Goal: Information Seeking & Learning: Learn about a topic

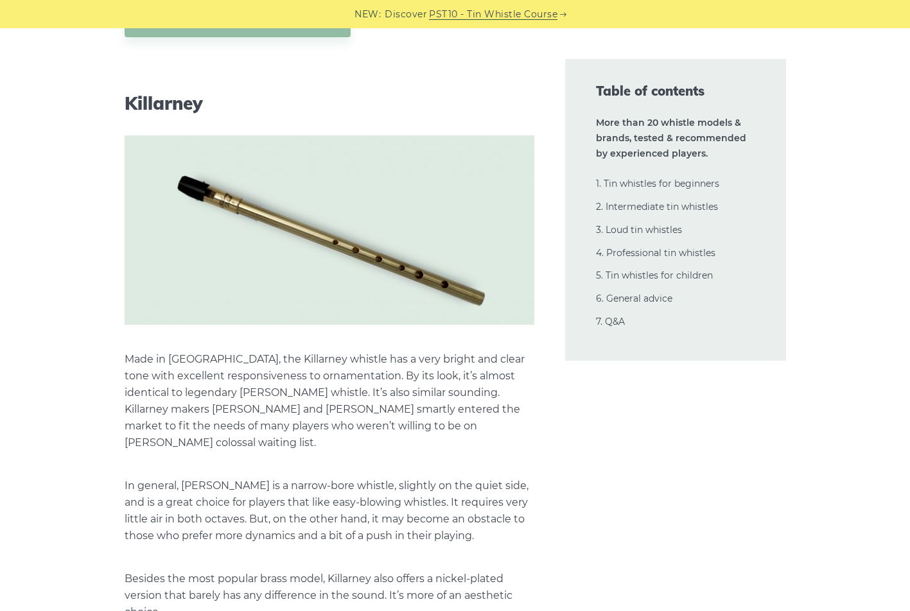
scroll to position [8078, 0]
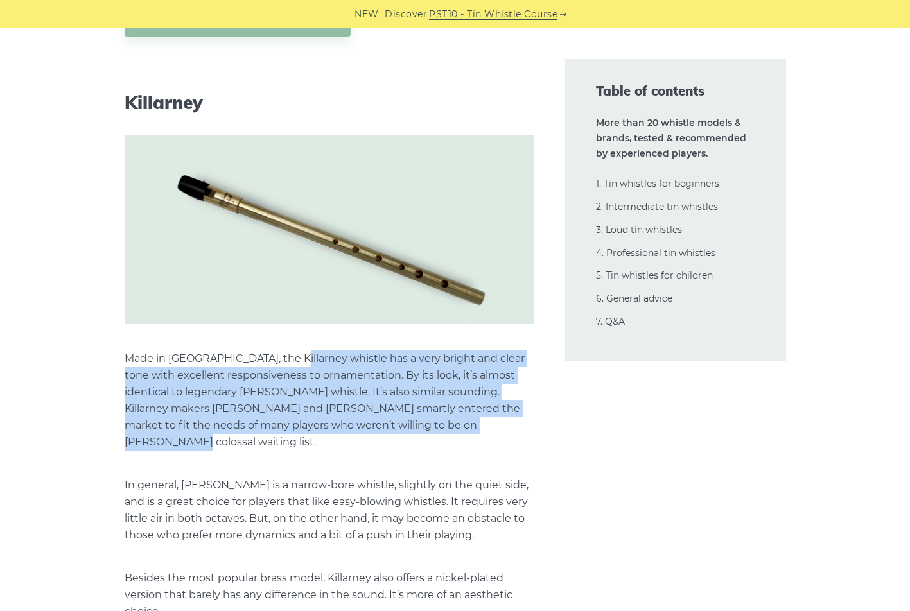
drag, startPoint x: 288, startPoint y: 356, endPoint x: 484, endPoint y: 424, distance: 206.9
click at [484, 424] on p "Made in [GEOGRAPHIC_DATA], the Killarney whistle has a very bright and clear to…" at bounding box center [330, 401] width 410 height 100
drag, startPoint x: 487, startPoint y: 426, endPoint x: 124, endPoint y: 366, distance: 368.3
click at [125, 366] on p "Made in [GEOGRAPHIC_DATA], the Killarney whistle has a very bright and clear to…" at bounding box center [330, 401] width 410 height 100
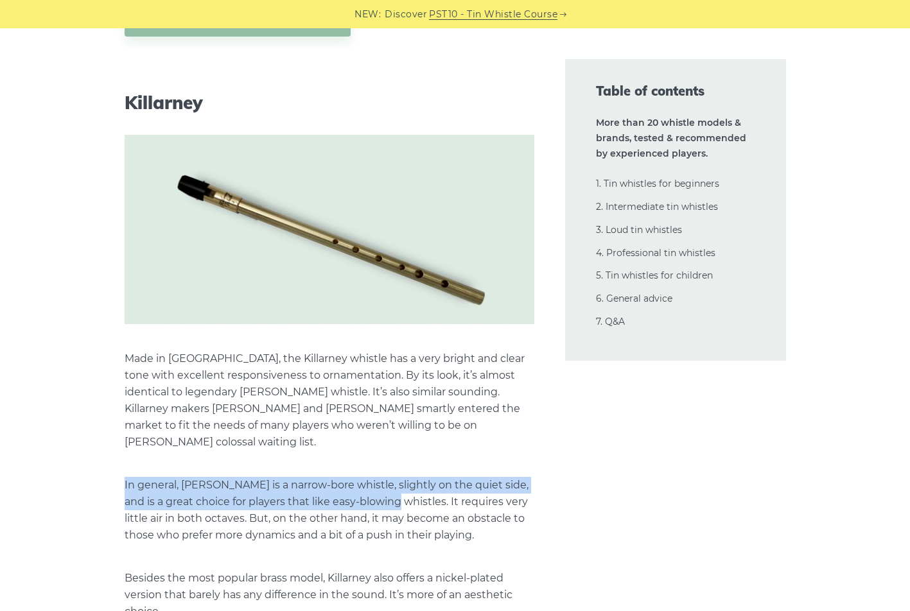
drag, startPoint x: 121, startPoint y: 470, endPoint x: 381, endPoint y: 482, distance: 261.0
click at [381, 482] on p "In general, [PERSON_NAME] is a narrow-bore whistle, slightly on the quiet side,…" at bounding box center [330, 510] width 410 height 67
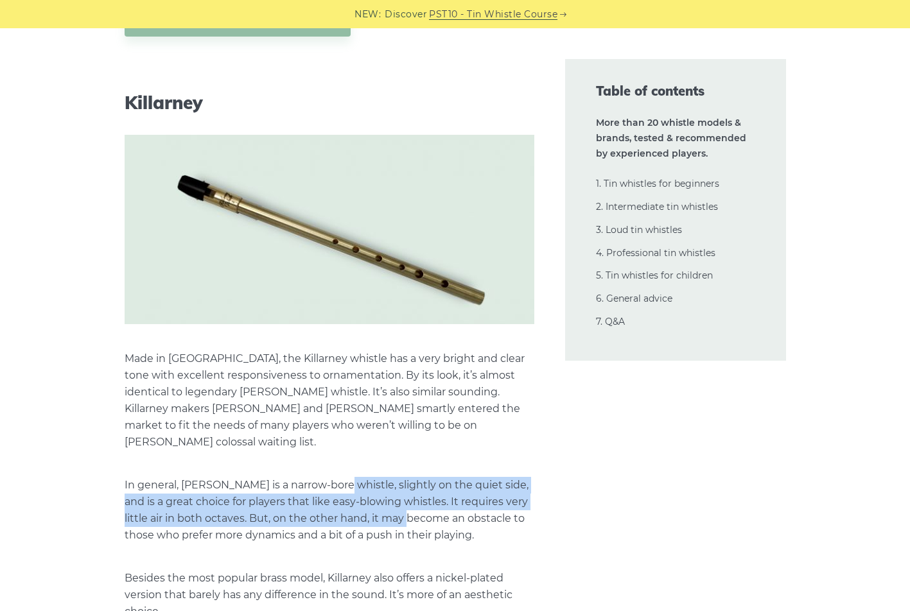
drag, startPoint x: 334, startPoint y: 469, endPoint x: 390, endPoint y: 507, distance: 67.9
click at [390, 507] on p "In general, [PERSON_NAME] is a narrow-bore whistle, slightly on the quiet side,…" at bounding box center [330, 510] width 410 height 67
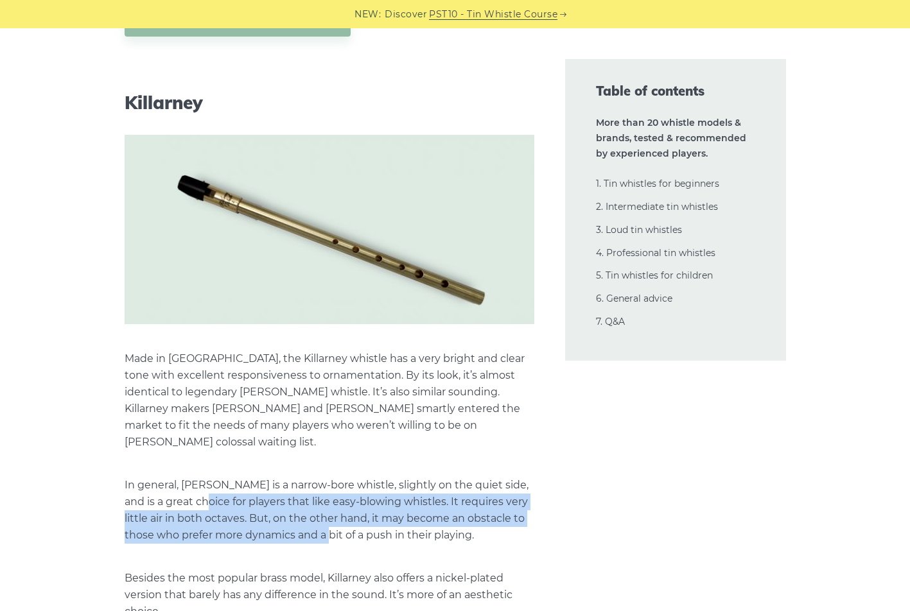
drag, startPoint x: 189, startPoint y: 479, endPoint x: 317, endPoint y: 516, distance: 133.1
click at [317, 516] on p "In general, [PERSON_NAME] is a narrow-bore whistle, slightly on the quiet side,…" at bounding box center [330, 510] width 410 height 67
drag, startPoint x: 464, startPoint y: 520, endPoint x: 234, endPoint y: 490, distance: 231.8
click at [234, 490] on p "In general, [PERSON_NAME] is a narrow-bore whistle, slightly on the quiet side,…" at bounding box center [330, 510] width 410 height 67
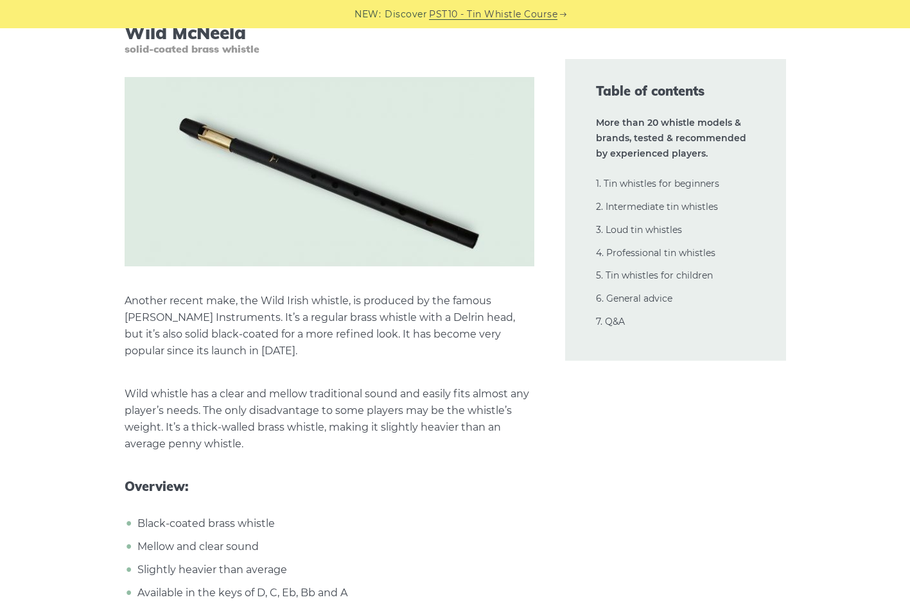
scroll to position [10370, 0]
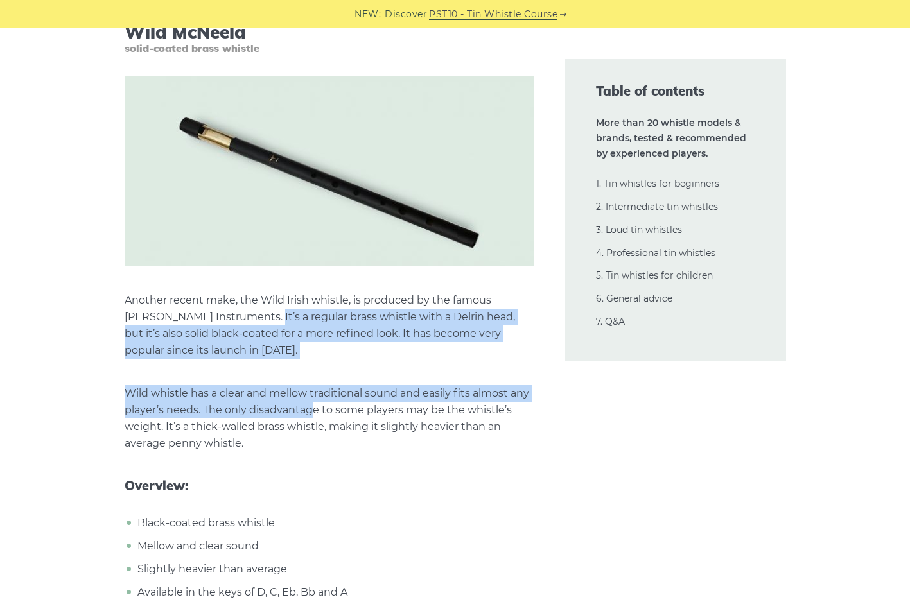
drag, startPoint x: 265, startPoint y: 279, endPoint x: 309, endPoint y: 369, distance: 100.8
click at [309, 385] on p "Wild whistle has a clear and mellow traditional sound and easily fits almost an…" at bounding box center [330, 418] width 410 height 67
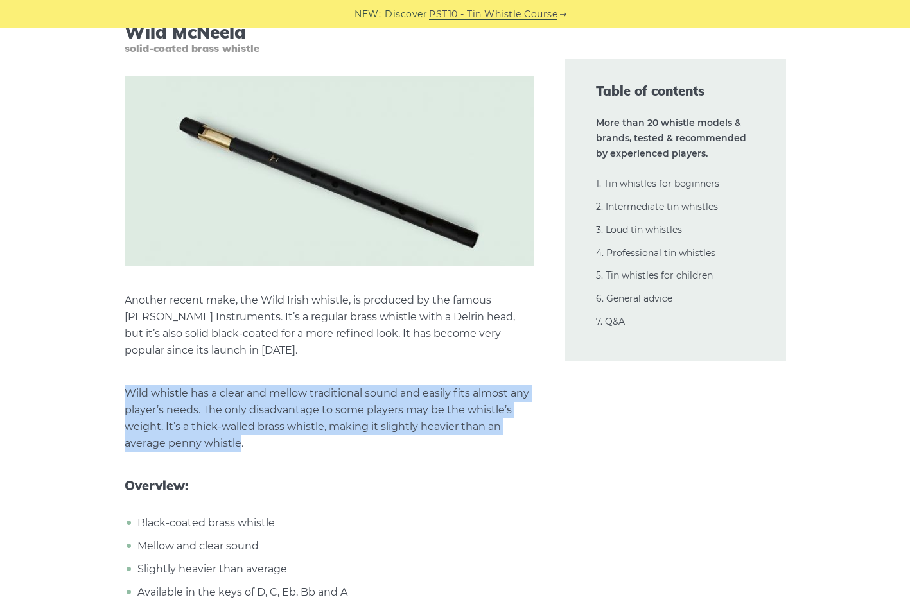
drag, startPoint x: 117, startPoint y: 364, endPoint x: 241, endPoint y: 409, distance: 131.8
click at [241, 409] on p "Wild whistle has a clear and mellow traditional sound and easily fits almost an…" at bounding box center [330, 418] width 410 height 67
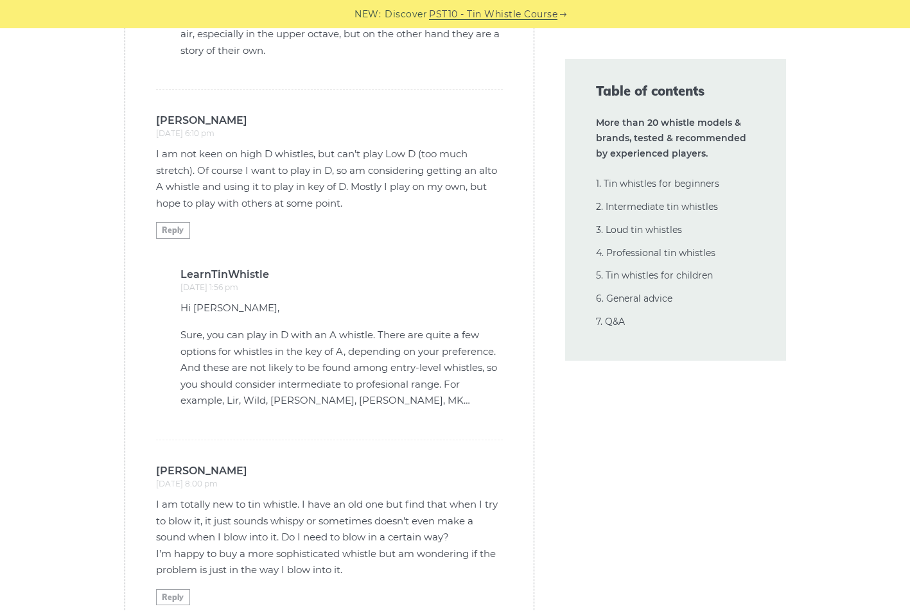
scroll to position [30859, 0]
